Goal: Find specific page/section: Find specific page/section

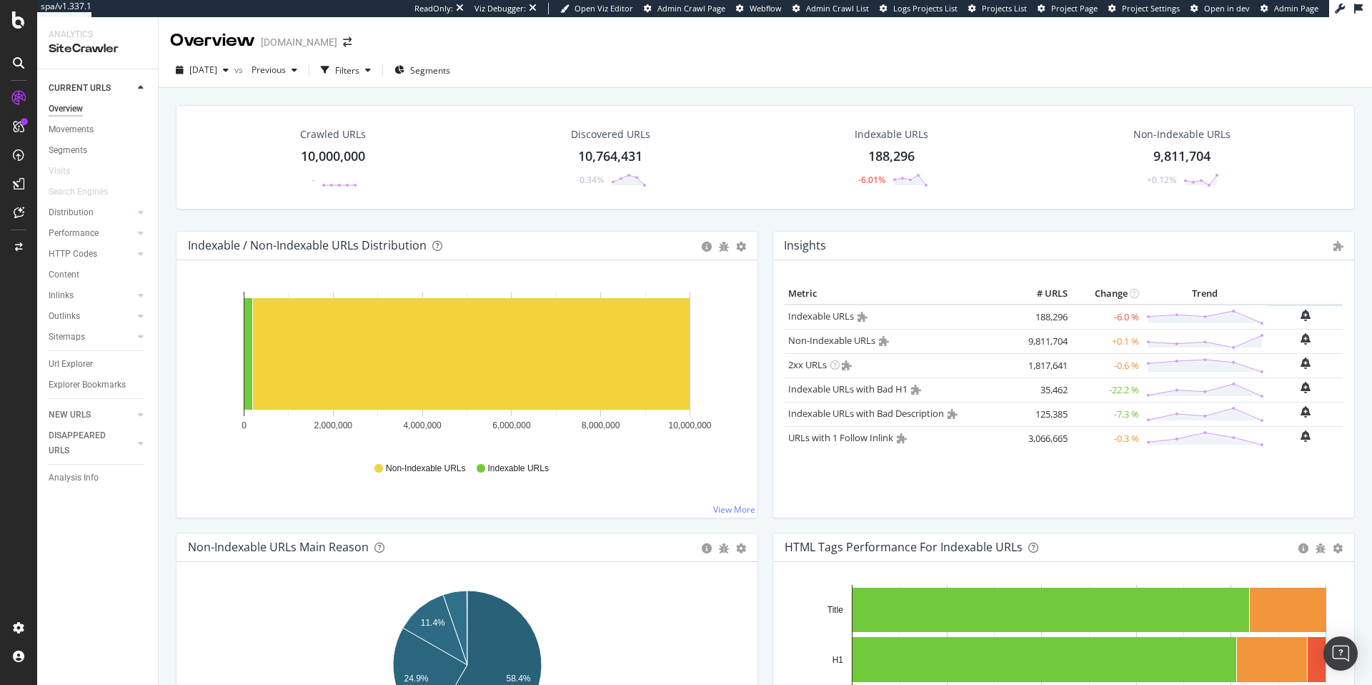
click at [1098, 9] on span "Project Page" at bounding box center [1074, 8] width 46 height 11
click at [83, 184] on div "LogAnalyzer" at bounding box center [81, 186] width 56 height 14
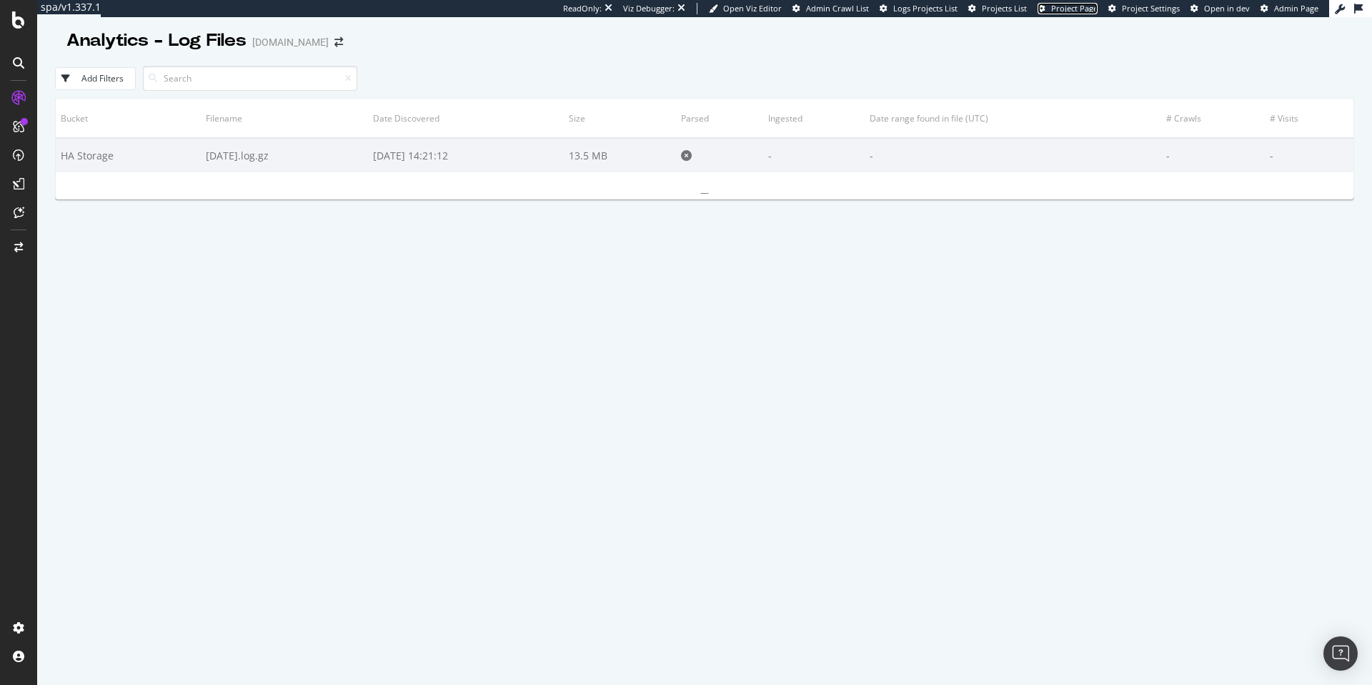
click at [1079, 11] on span "Project Page" at bounding box center [1074, 8] width 46 height 11
